Goal: Task Accomplishment & Management: Manage account settings

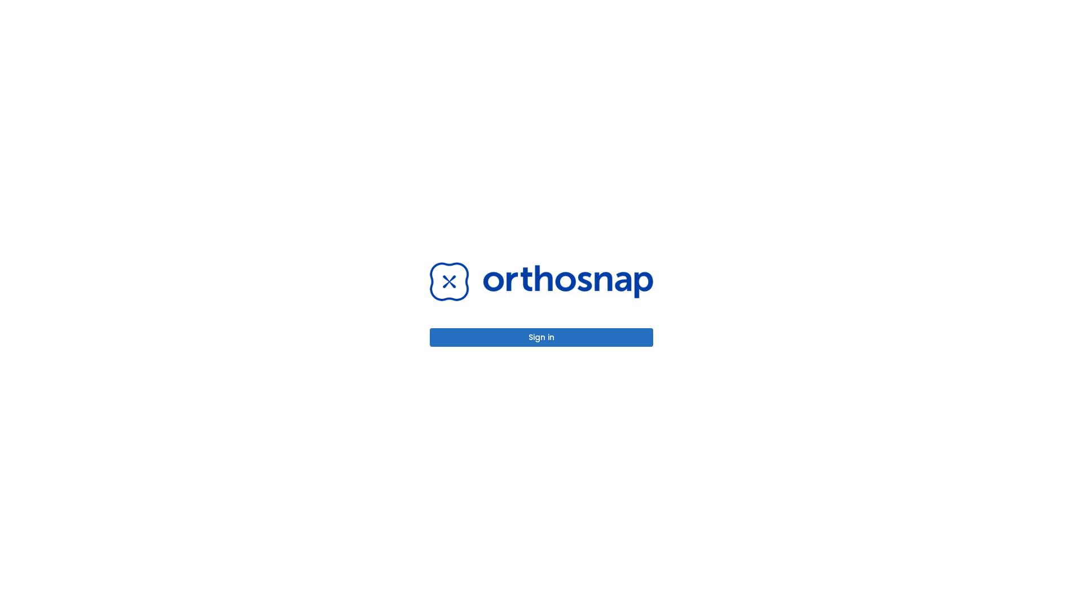
click at [541, 337] on button "Sign in" at bounding box center [541, 337] width 223 height 19
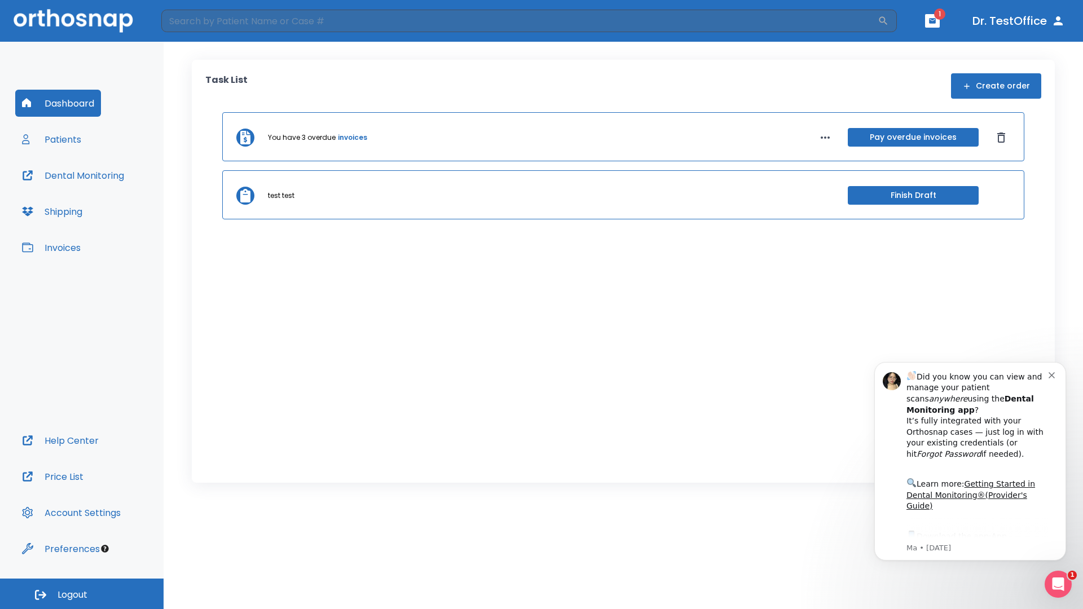
click at [82, 594] on span "Logout" at bounding box center [73, 595] width 30 height 12
